Goal: Check status: Check status

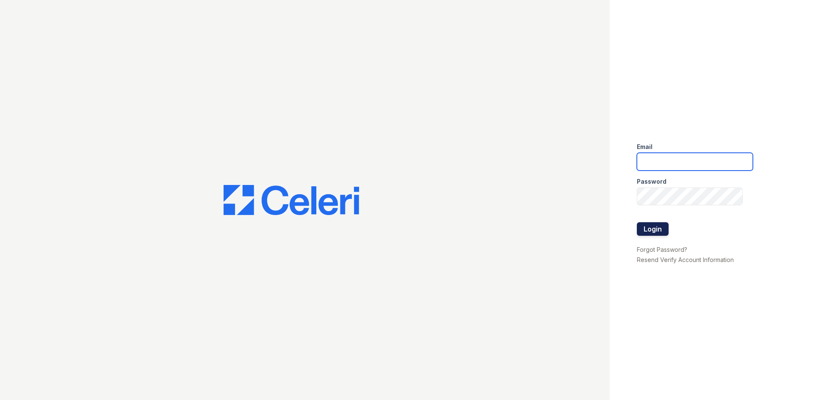
type input "renewtowncenter@trinity-pm.com"
click at [652, 224] on button "Login" at bounding box center [653, 229] width 32 height 14
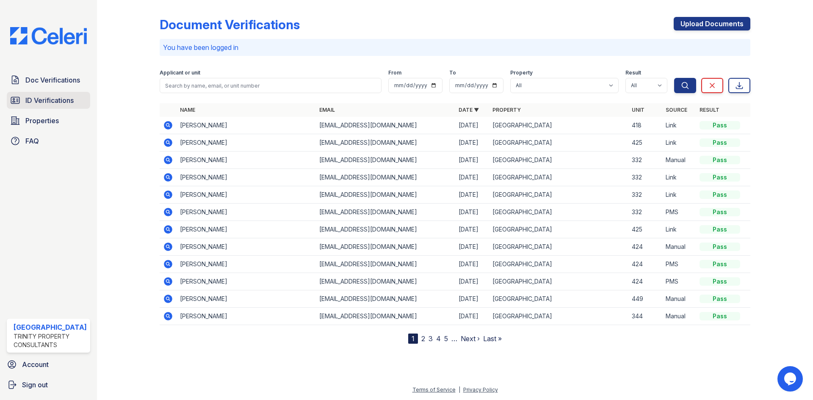
click at [48, 102] on span "ID Verifications" at bounding box center [49, 100] width 48 height 10
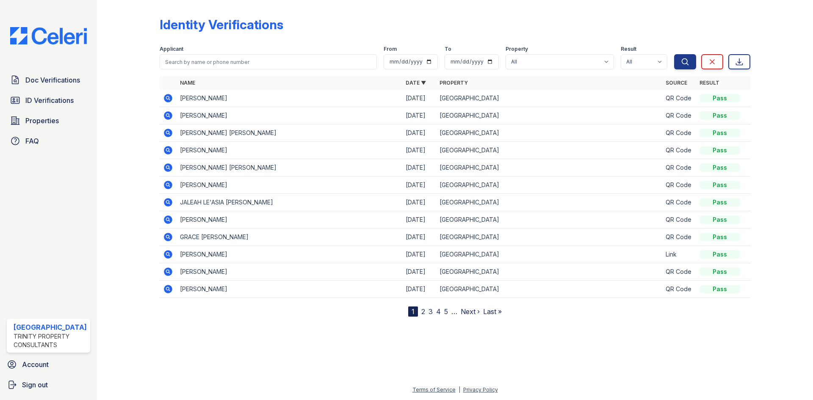
click at [422, 310] on link "2" at bounding box center [423, 311] width 4 height 8
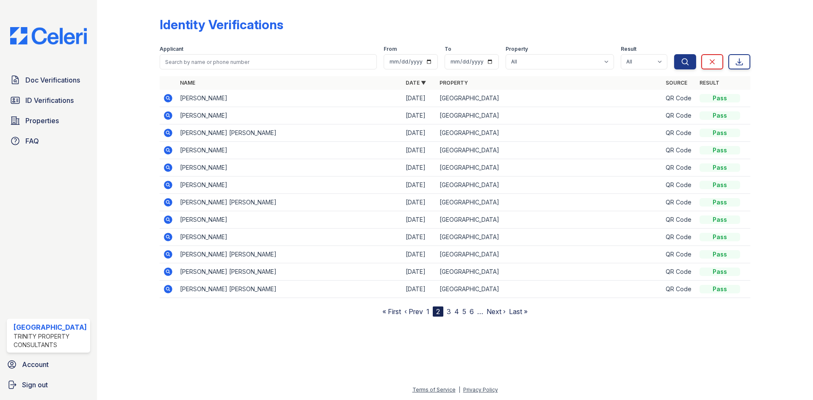
click at [166, 216] on icon at bounding box center [168, 219] width 8 height 8
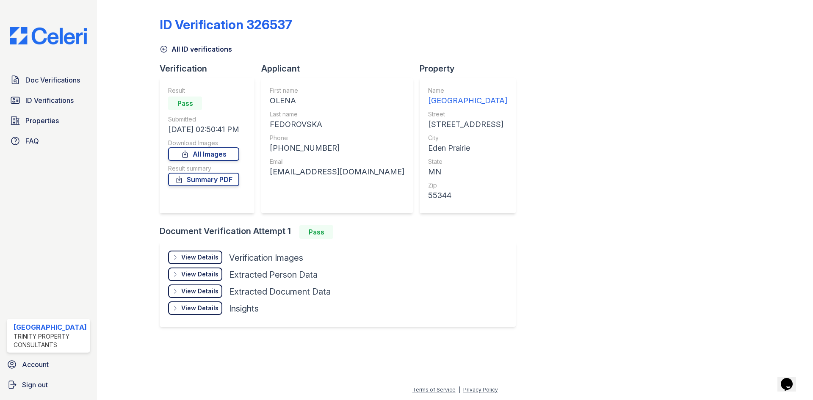
drag, startPoint x: 270, startPoint y: 100, endPoint x: 297, endPoint y: 99, distance: 27.1
click at [297, 99] on div "First name [GEOGRAPHIC_DATA] Last name FEDOROVSKA Phone [PHONE_NUMBER] Email [E…" at bounding box center [337, 145] width 152 height 135
copy div "OLENA"
click at [43, 101] on span "ID Verifications" at bounding box center [49, 100] width 48 height 10
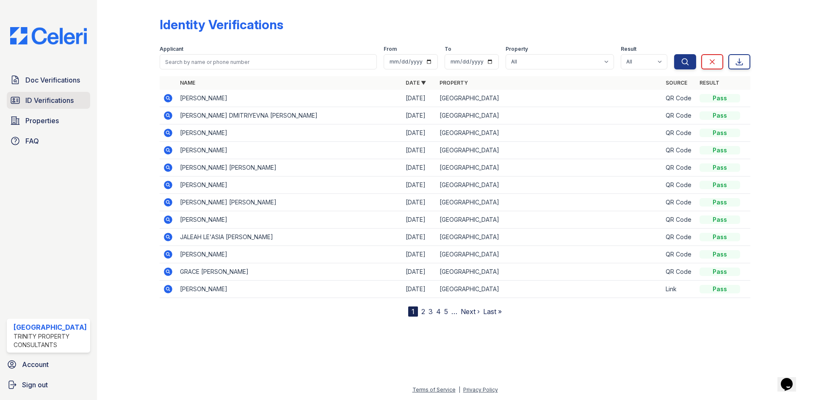
click at [69, 99] on span "ID Verifications" at bounding box center [49, 100] width 48 height 10
click at [558, 28] on div "Identity Verifications" at bounding box center [455, 28] width 590 height 22
click at [60, 104] on span "ID Verifications" at bounding box center [49, 100] width 48 height 10
click at [63, 100] on span "ID Verifications" at bounding box center [49, 100] width 48 height 10
